Goal: Contribute content: Add original content to the website for others to see

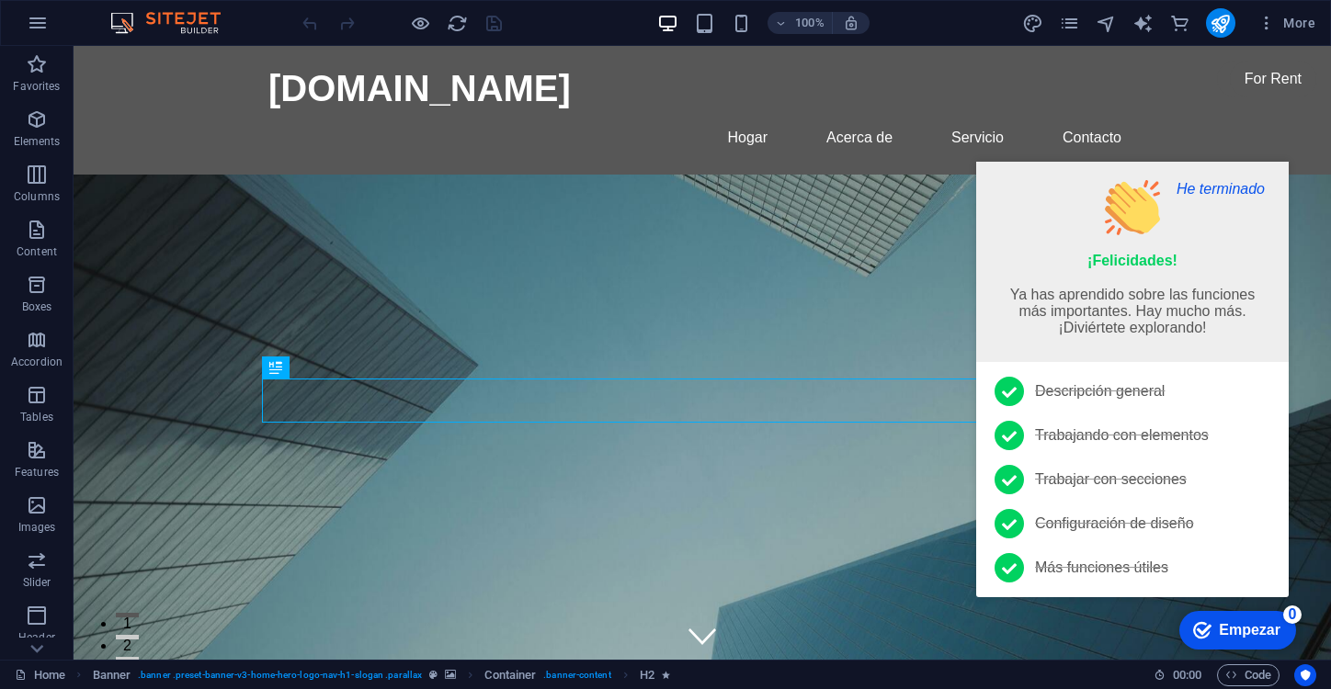
click at [1212, 194] on font "He terminado" at bounding box center [1221, 189] width 88 height 16
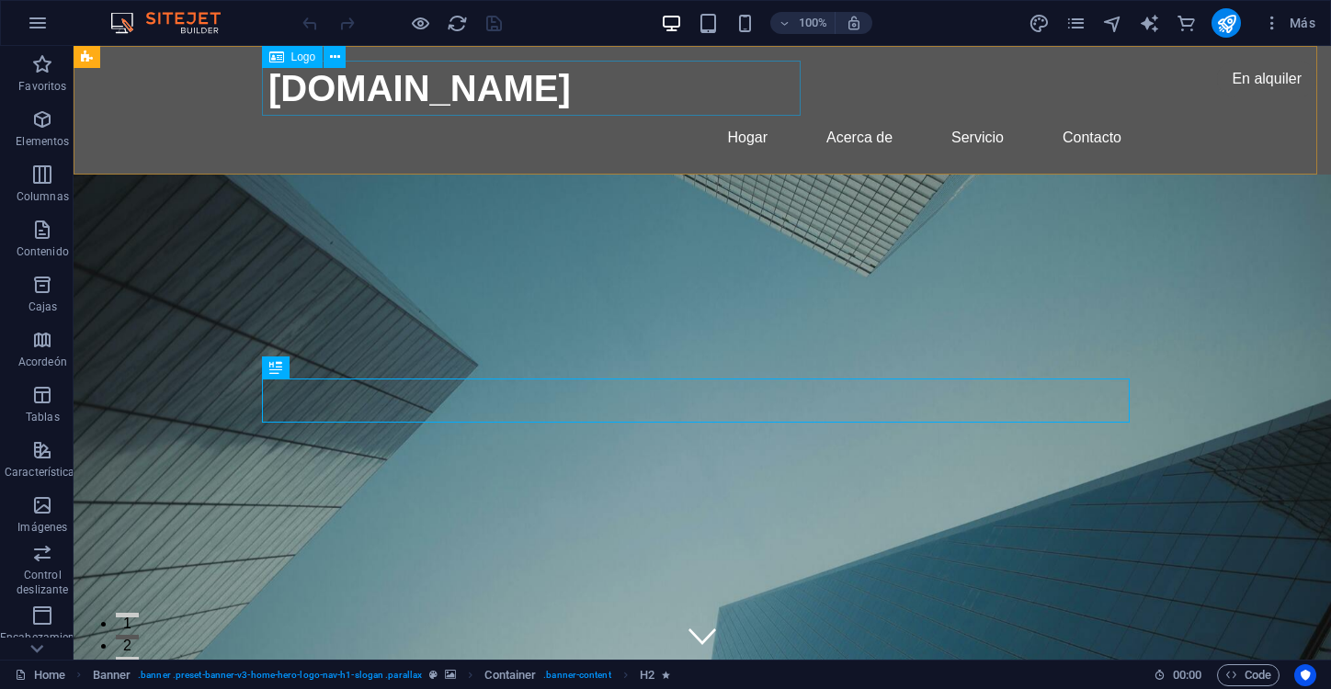
click at [290, 56] on div "Logo" at bounding box center [293, 57] width 62 height 22
click at [337, 60] on icon at bounding box center [335, 57] width 10 height 19
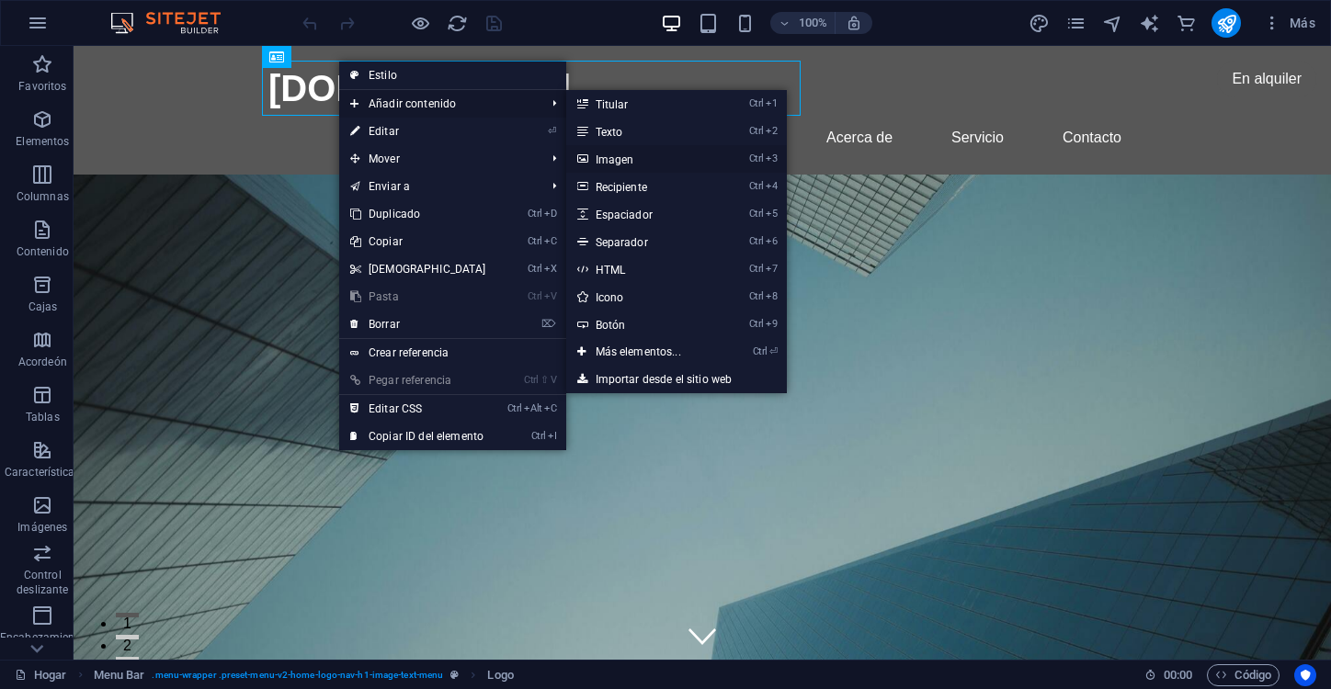
click at [625, 161] on font "Imagen" at bounding box center [615, 159] width 39 height 13
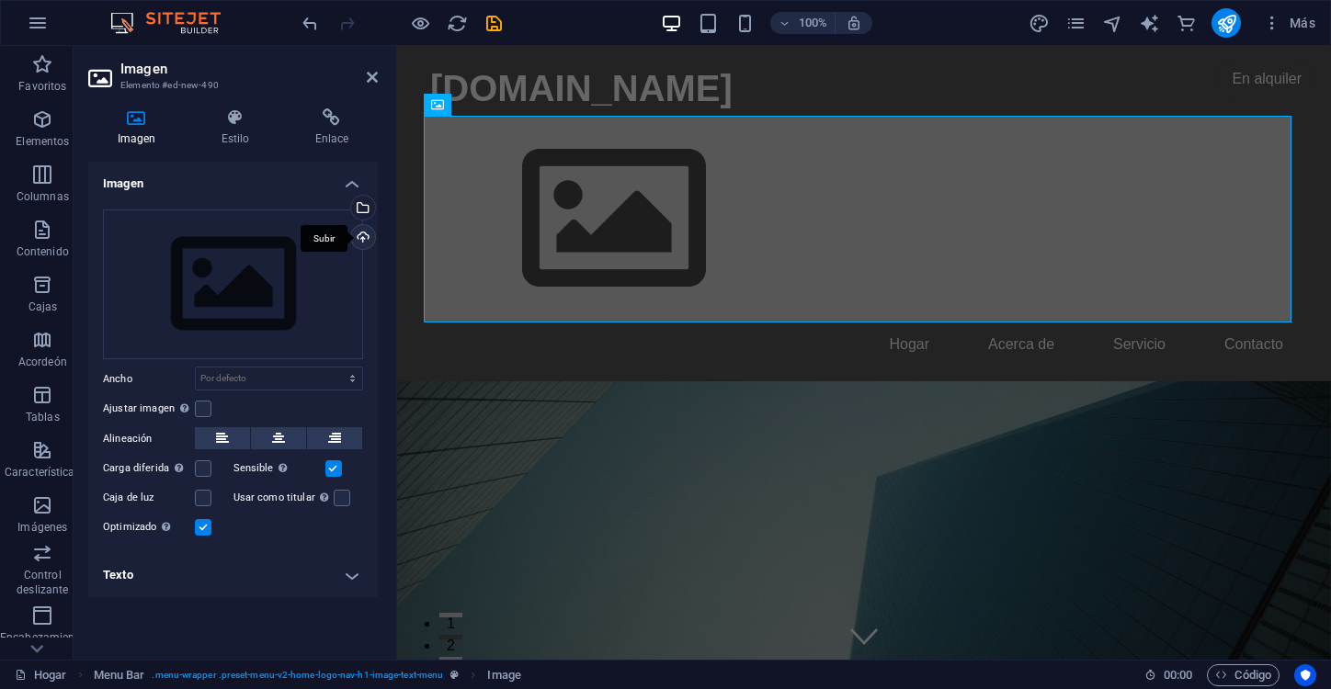
click at [367, 236] on div "Subir" at bounding box center [361, 239] width 28 height 28
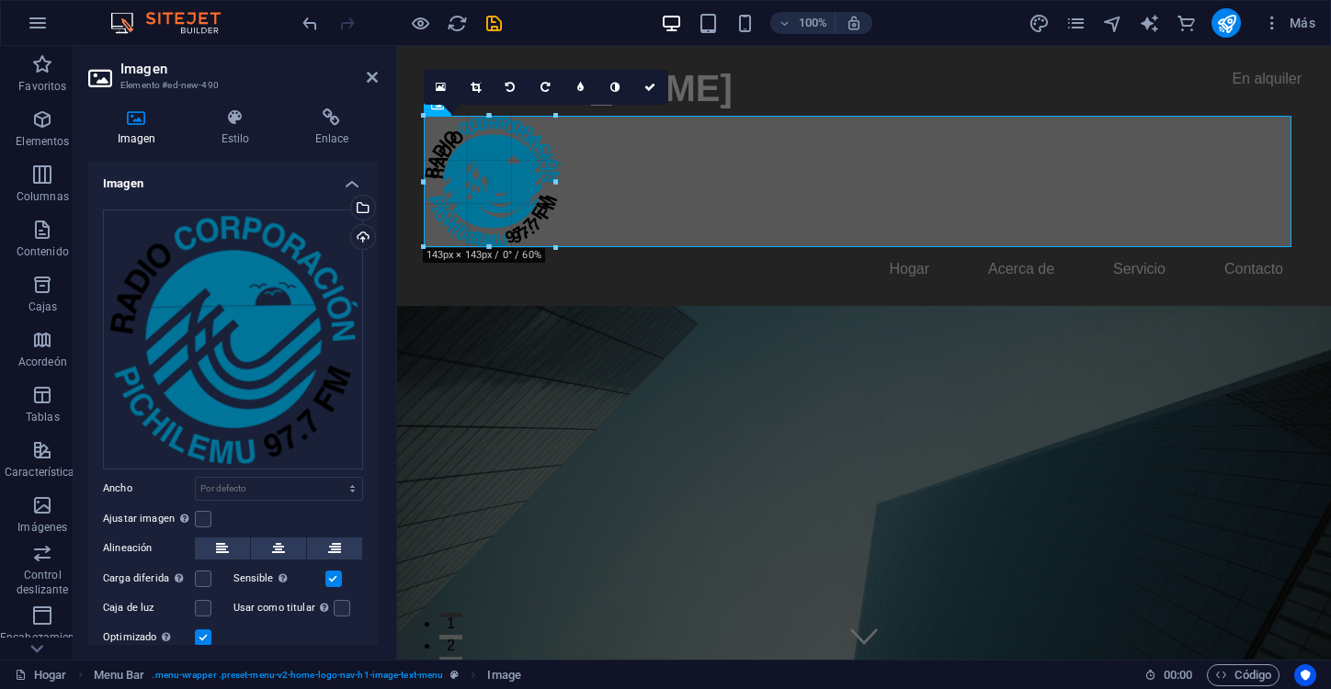
drag, startPoint x: 648, startPoint y: 336, endPoint x: 557, endPoint y: 166, distance: 192.9
type input "143"
select select "px"
click at [35, 21] on icon "button" at bounding box center [38, 23] width 22 height 22
